Goal: Information Seeking & Learning: Find specific fact

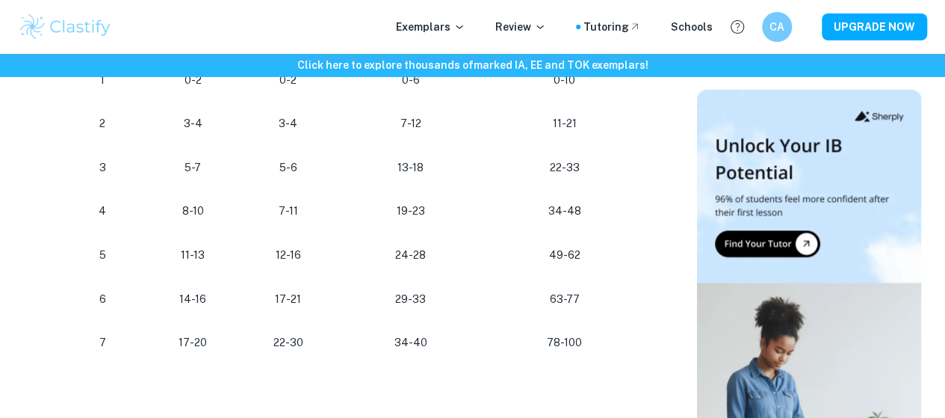
scroll to position [1006, 0]
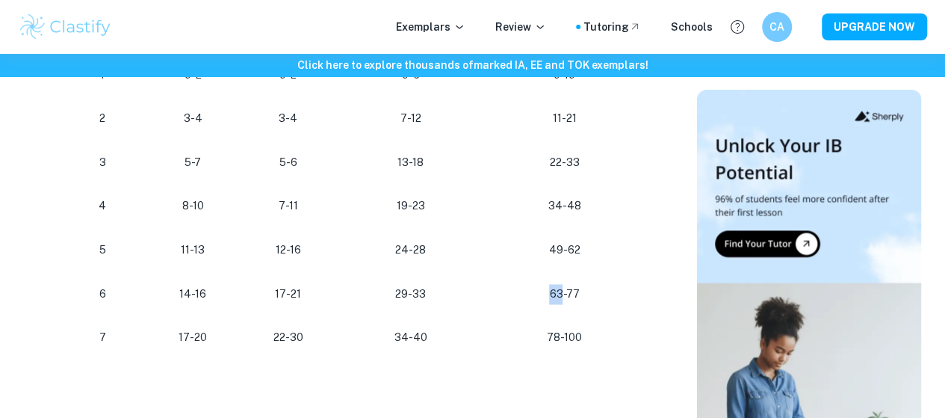
drag, startPoint x: 550, startPoint y: 344, endPoint x: 565, endPoint y: 323, distance: 26.3
click at [565, 316] on td "63-77" at bounding box center [567, 294] width 166 height 44
click at [416, 228] on td "19-23" at bounding box center [410, 206] width 148 height 44
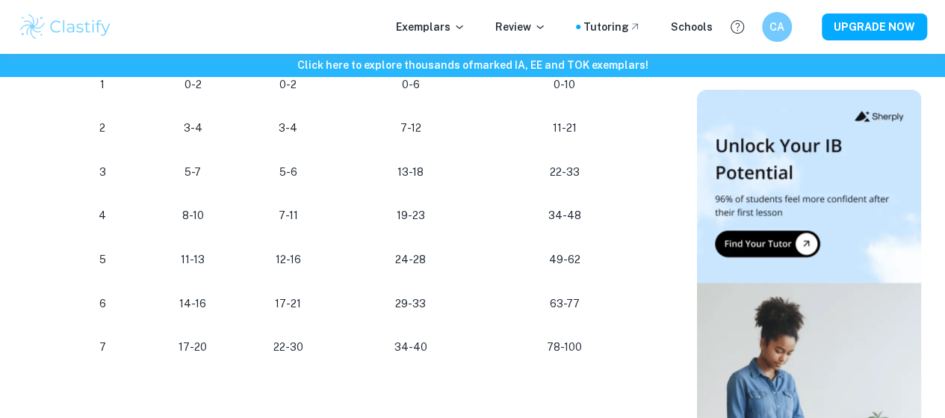
scroll to position [997, 0]
drag, startPoint x: 571, startPoint y: 150, endPoint x: 580, endPoint y: 270, distance: 119.9
click at [580, 270] on tbody "Grade Paper 1 Paper 2 Individual oral Final grade (%) 1 0-2 0-2 0-6 0-10 2 3-4 …" at bounding box center [352, 193] width 598 height 350
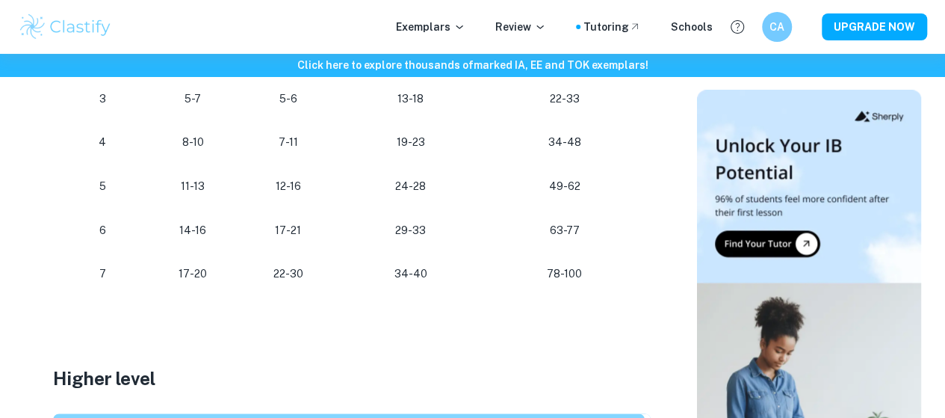
scroll to position [1070, 0]
drag, startPoint x: 173, startPoint y: 322, endPoint x: 348, endPoint y: 325, distance: 175.6
click at [348, 295] on tr "[PHONE_NUMBER] [PHONE_NUMBER]" at bounding box center [352, 273] width 598 height 44
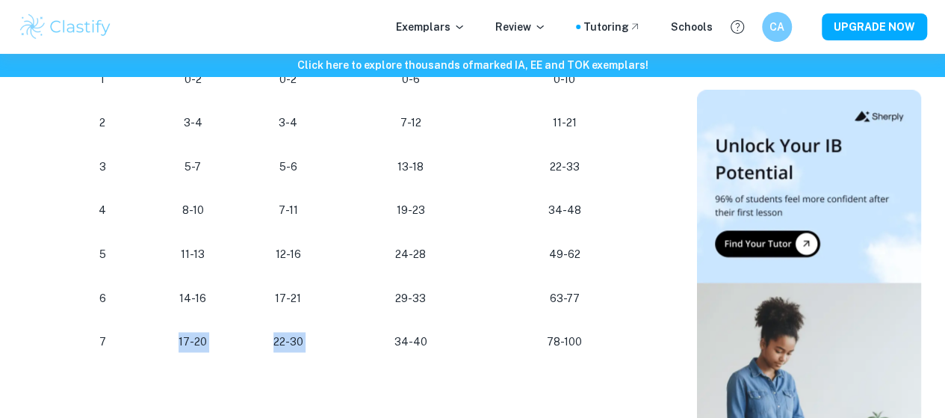
scroll to position [998, 0]
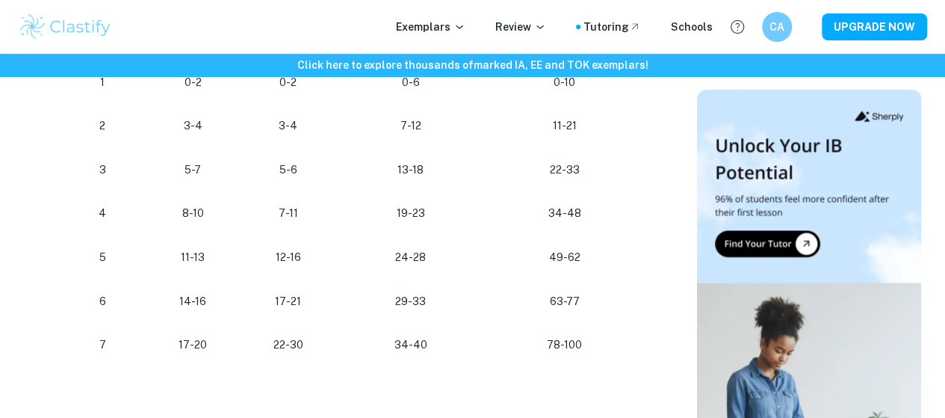
click at [423, 312] on p "29-33" at bounding box center [410, 301] width 124 height 20
drag, startPoint x: 575, startPoint y: 349, endPoint x: 291, endPoint y: 341, distance: 284.7
click at [291, 323] on tr "[PHONE_NUMBER] [PHONE_NUMBER]" at bounding box center [352, 301] width 598 height 44
click at [371, 312] on p "29-33" at bounding box center [410, 301] width 124 height 20
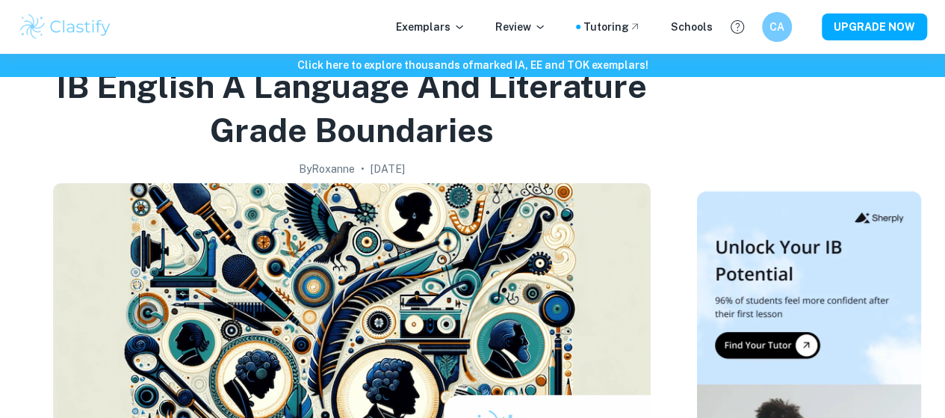
scroll to position [0, 0]
